Goal: Task Accomplishment & Management: Manage account settings

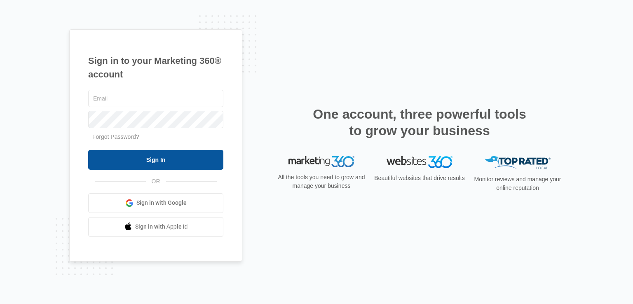
type input "[EMAIL_ADDRESS][DOMAIN_NAME]"
click at [120, 157] on input "Sign In" at bounding box center [155, 160] width 135 height 20
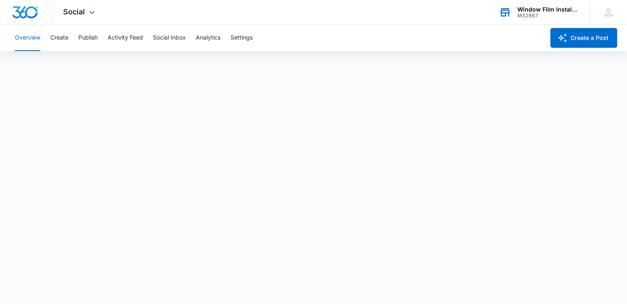
click at [518, 5] on div "Window Film Installers M32867 Your Accounts View All" at bounding box center [537, 12] width 103 height 24
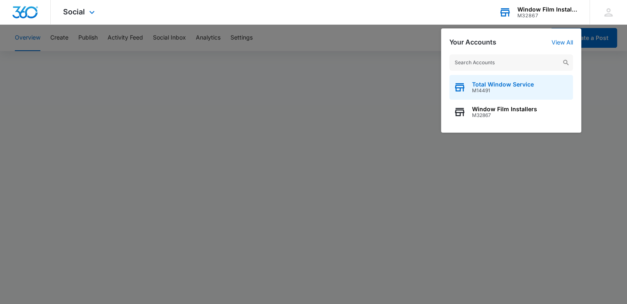
click at [499, 89] on span "M14491" at bounding box center [503, 91] width 62 height 6
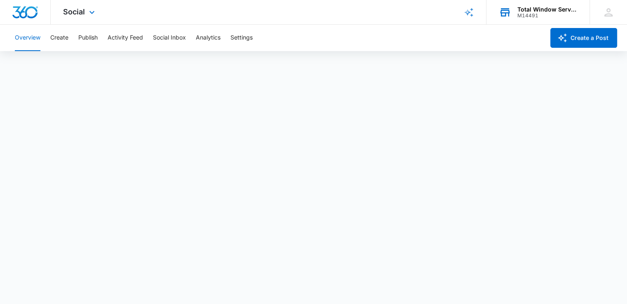
click at [524, 15] on div "M14491" at bounding box center [547, 16] width 60 height 6
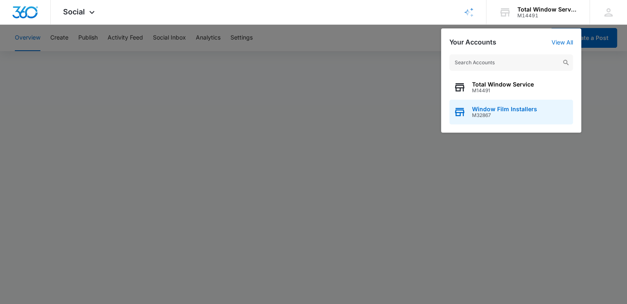
click at [490, 108] on span "Window Film Installers" at bounding box center [504, 109] width 65 height 7
